Goal: Use online tool/utility: Use online tool/utility

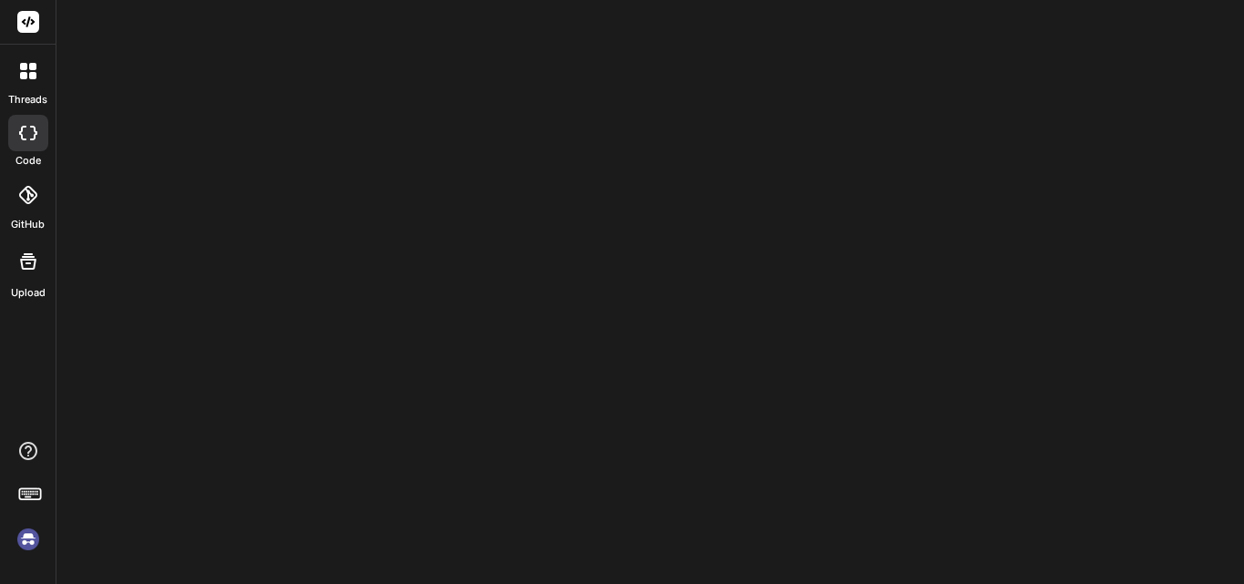
drag, startPoint x: 0, startPoint y: 0, endPoint x: 334, endPoint y: 112, distance: 352.4
click at [334, 112] on div at bounding box center [649, 292] width 1187 height 584
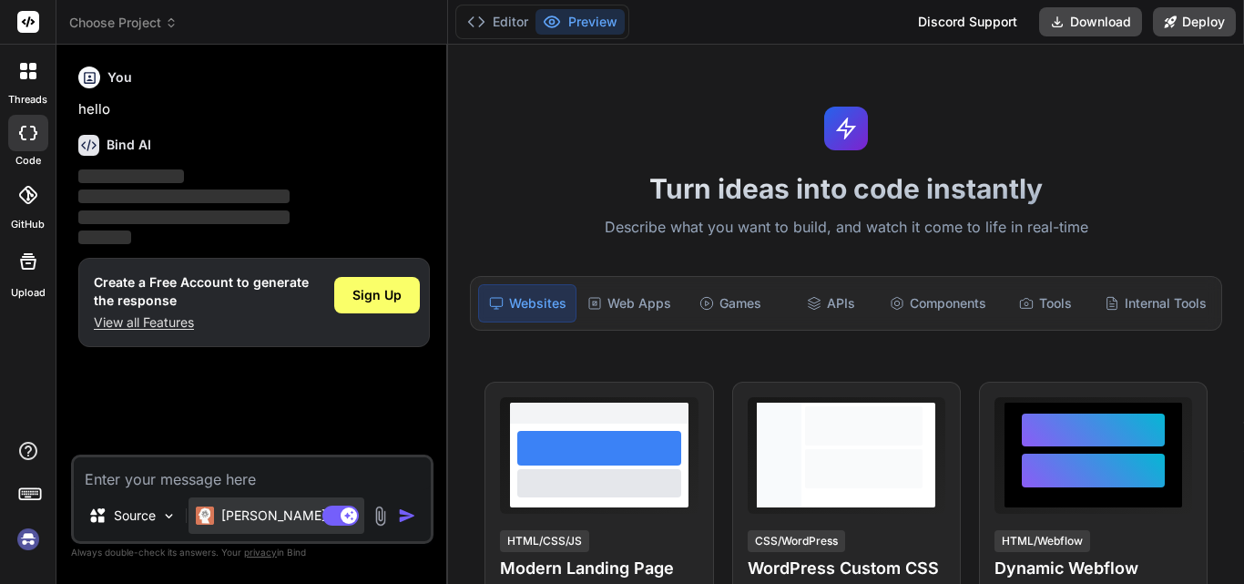
click at [286, 517] on p "[PERSON_NAME] 4 S.." at bounding box center [289, 515] width 136 height 18
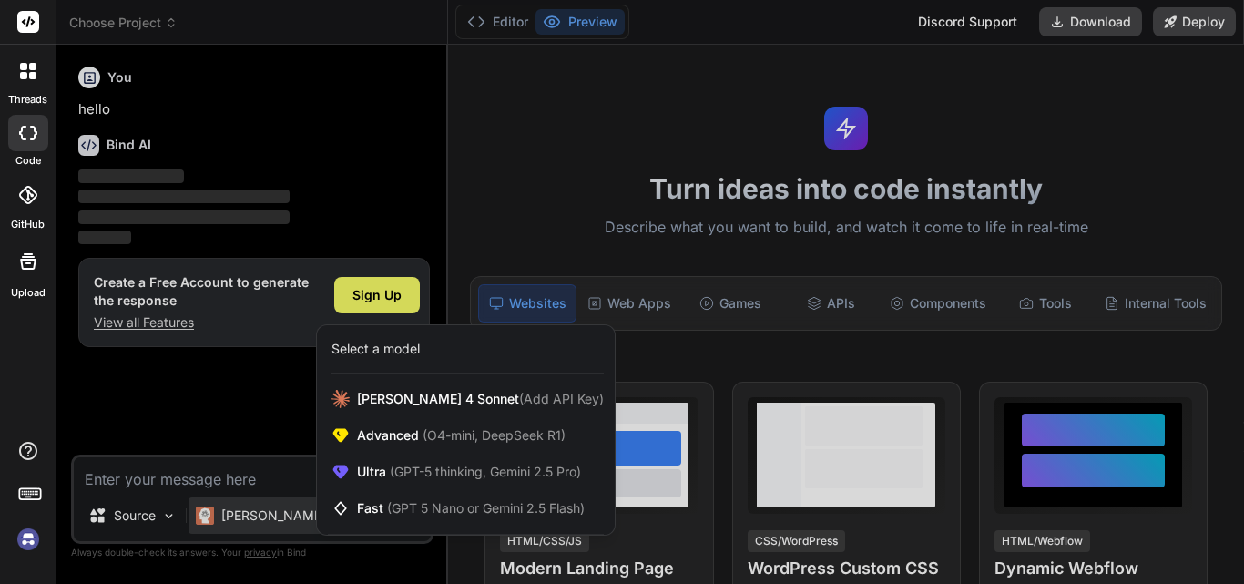
click at [286, 517] on div at bounding box center [622, 292] width 1244 height 584
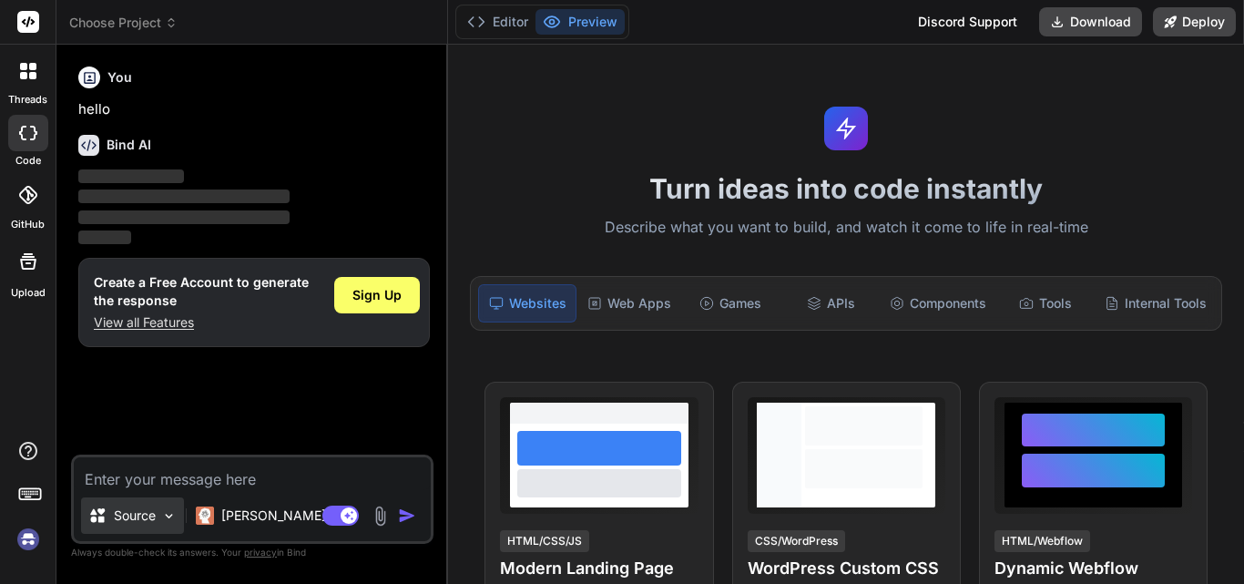
click at [144, 522] on p "Source" at bounding box center [135, 515] width 42 height 18
type textarea "x"
